Goal: Find contact information: Find contact information

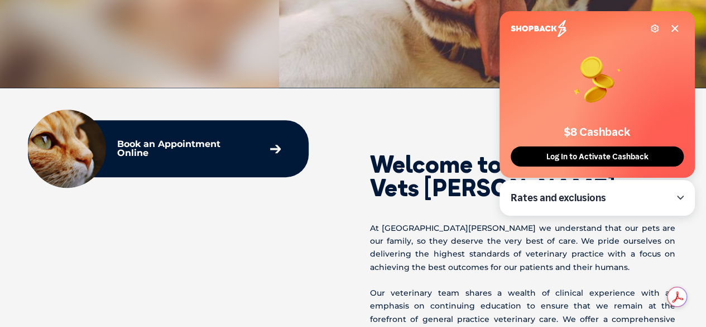
scroll to position [298, 0]
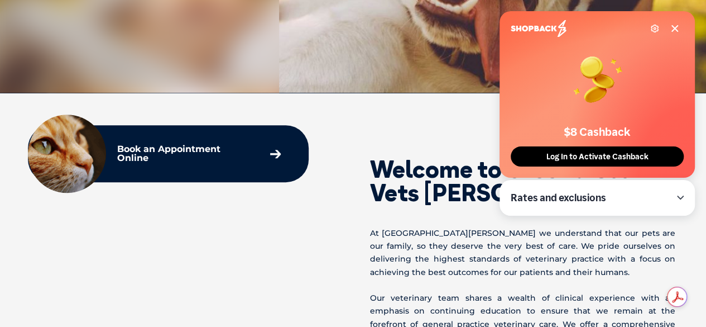
click at [676, 28] on icon at bounding box center [675, 29] width 6 height 6
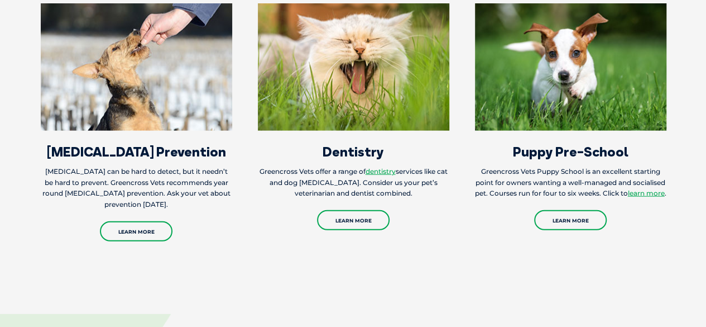
scroll to position [1253, 0]
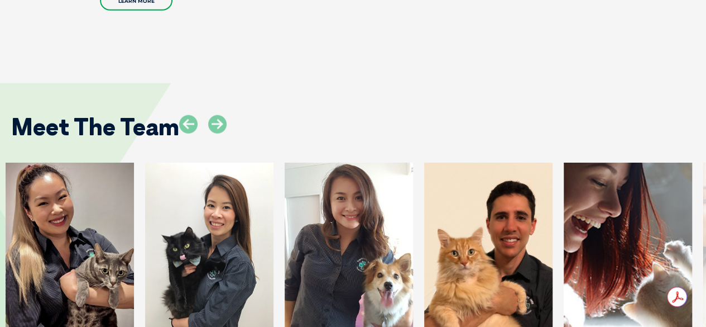
click at [261, 260] on div at bounding box center [209, 252] width 128 height 179
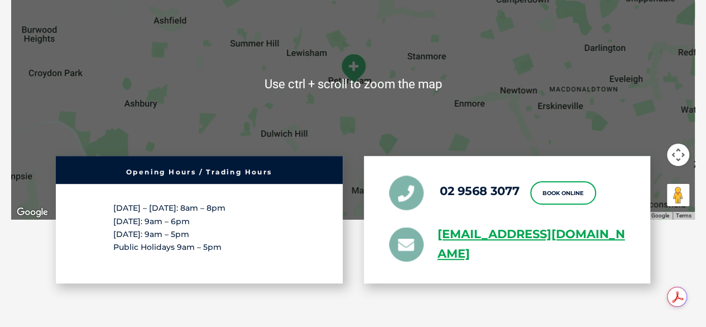
scroll to position [2059, 0]
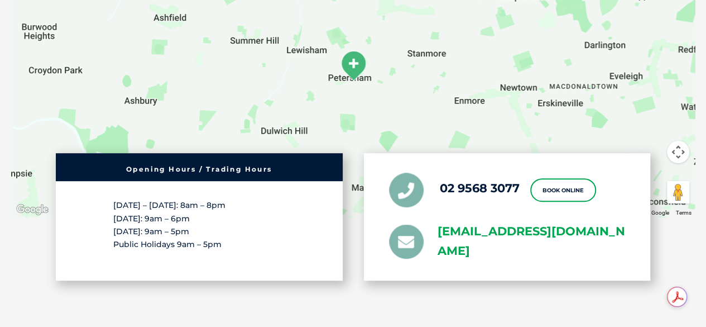
drag, startPoint x: 434, startPoint y: 228, endPoint x: 574, endPoint y: 259, distance: 143.0
click at [574, 259] on li "[EMAIL_ADDRESS][DOMAIN_NAME]" at bounding box center [507, 241] width 237 height 39
copy link "[EMAIL_ADDRESS][DOMAIN_NAME]"
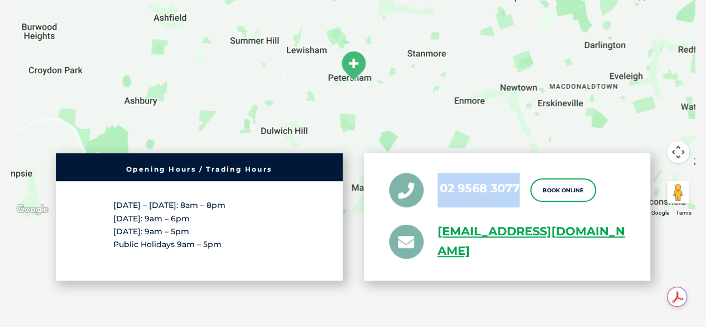
drag, startPoint x: 438, startPoint y: 198, endPoint x: 522, endPoint y: 190, distance: 84.1
click at [522, 190] on ul "02 9568 3077 Book Online [EMAIL_ADDRESS][DOMAIN_NAME]" at bounding box center [507, 217] width 237 height 88
copy li "02 9568 3077"
click at [387, 197] on div "02 9568 3077 Book Online [EMAIL_ADDRESS][DOMAIN_NAME]" at bounding box center [507, 216] width 287 height 127
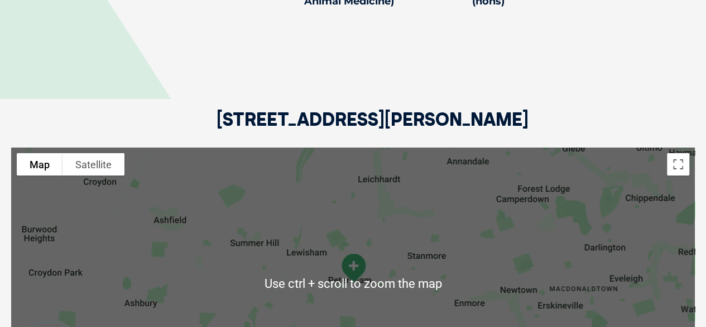
scroll to position [1840, 0]
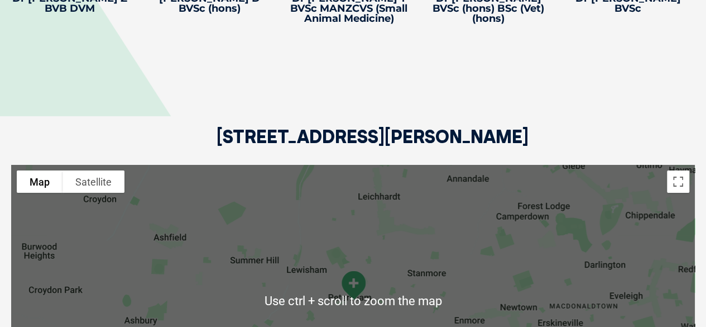
drag, startPoint x: 212, startPoint y: 132, endPoint x: 631, endPoint y: 136, distance: 418.9
click at [631, 136] on div "[STREET_ADDRESS][PERSON_NAME]" at bounding box center [353, 97] width 684 height 136
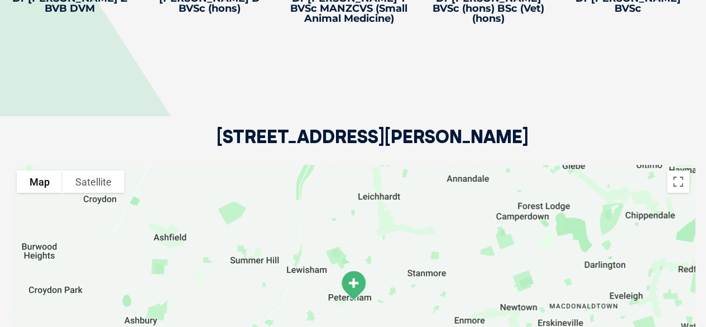
copy h2 "[STREET_ADDRESS][PERSON_NAME]"
click at [220, 125] on div "[STREET_ADDRESS][PERSON_NAME]" at bounding box center [353, 97] width 684 height 136
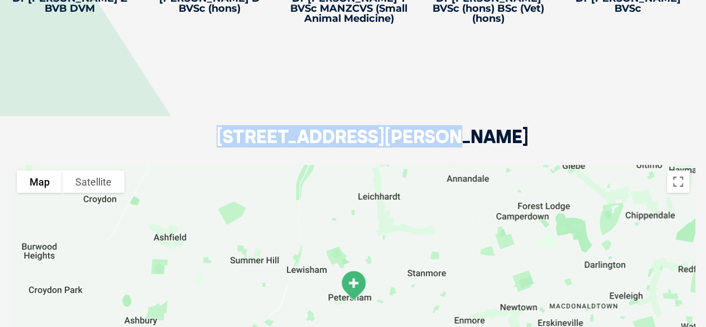
drag, startPoint x: 220, startPoint y: 132, endPoint x: 415, endPoint y: 131, distance: 194.9
click at [415, 131] on h2 "[STREET_ADDRESS][PERSON_NAME]" at bounding box center [373, 145] width 312 height 37
copy h2 "[STREET_ADDRESS][PERSON_NAME]"
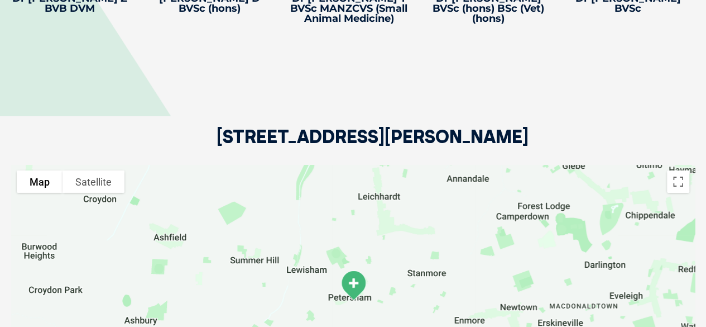
click at [461, 133] on h2 "[STREET_ADDRESS][PERSON_NAME]" at bounding box center [373, 145] width 312 height 37
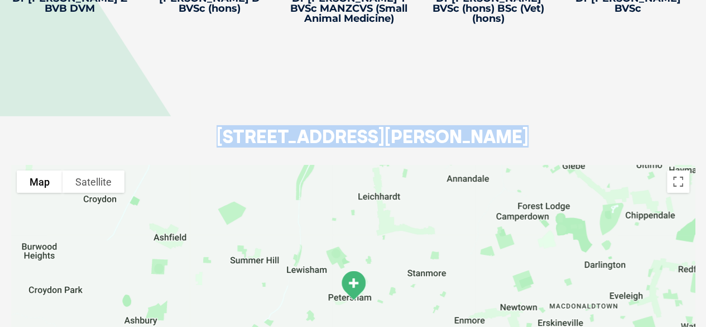
click at [461, 133] on h2 "[STREET_ADDRESS][PERSON_NAME]" at bounding box center [373, 145] width 312 height 37
click at [457, 140] on h2 "[STREET_ADDRESS][PERSON_NAME]" at bounding box center [373, 145] width 312 height 37
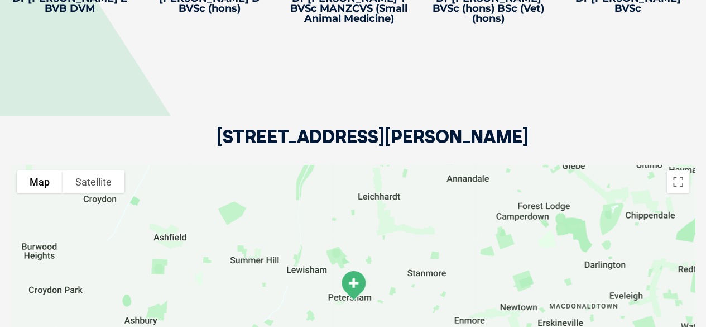
click at [457, 140] on h2 "[STREET_ADDRESS][PERSON_NAME]" at bounding box center [373, 145] width 312 height 37
click at [300, 130] on h2 "[STREET_ADDRESS][PERSON_NAME]" at bounding box center [373, 145] width 312 height 37
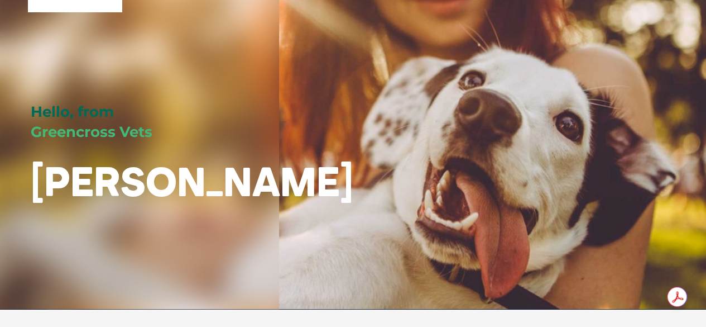
scroll to position [0, 0]
